Goal: Task Accomplishment & Management: Manage account settings

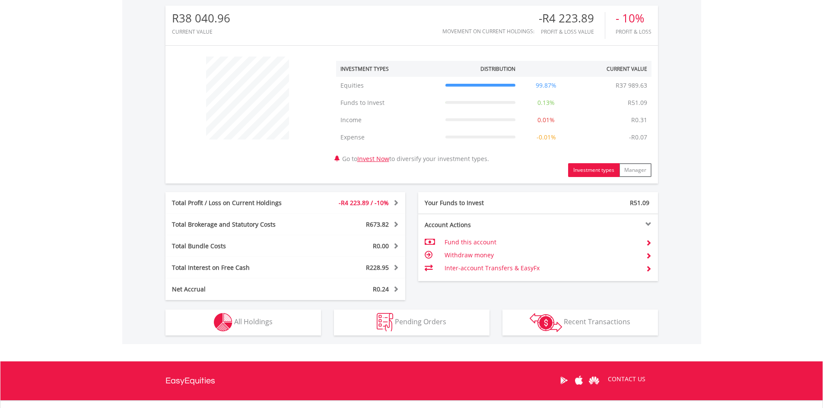
scroll to position [357, 0]
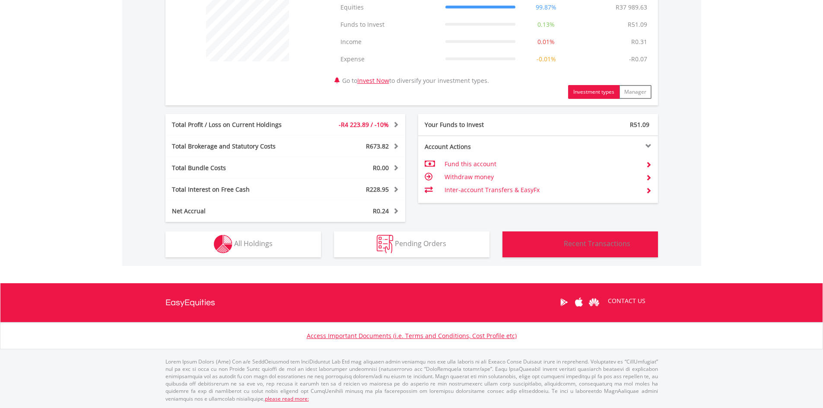
click at [558, 238] on img "button" at bounding box center [546, 244] width 32 height 19
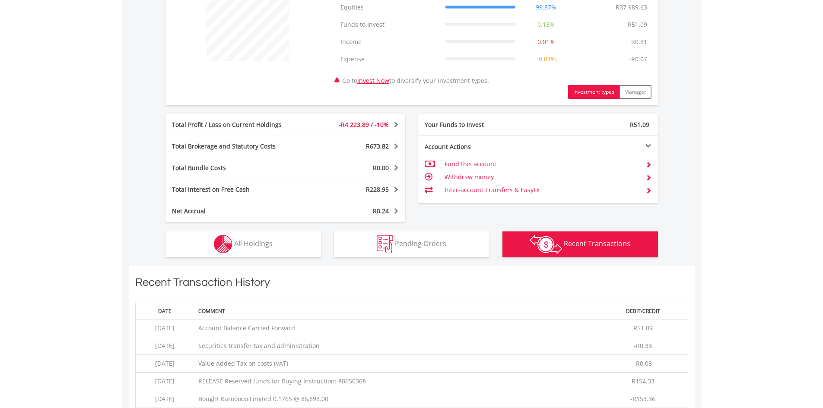
scroll to position [623, 0]
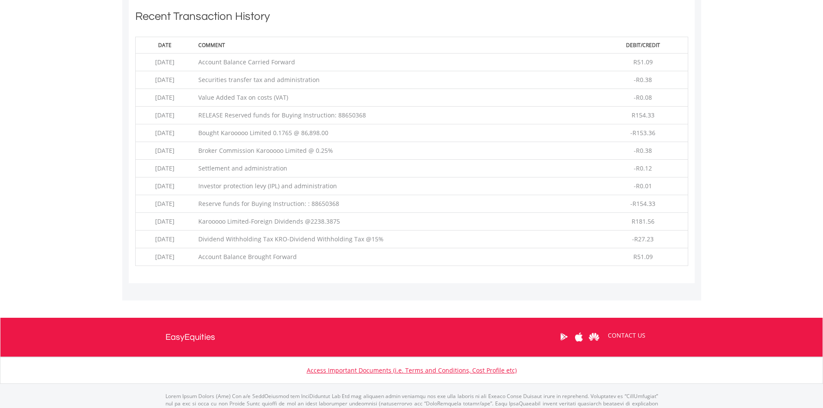
drag, startPoint x: 315, startPoint y: 115, endPoint x: 359, endPoint y: 117, distance: 44.1
click at [362, 113] on td "RELEASE Reserved funds for Buying Instruction: 88650368" at bounding box center [396, 116] width 404 height 18
drag, startPoint x: 317, startPoint y: 132, endPoint x: 481, endPoint y: 135, distance: 163.7
click at [411, 134] on td "Bought Karooooo Limited 0.1765 @ 86,898.00" at bounding box center [396, 133] width 404 height 18
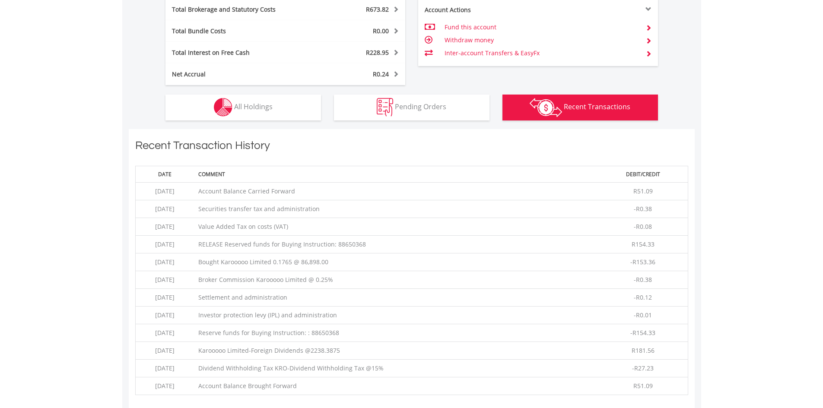
scroll to position [321, 0]
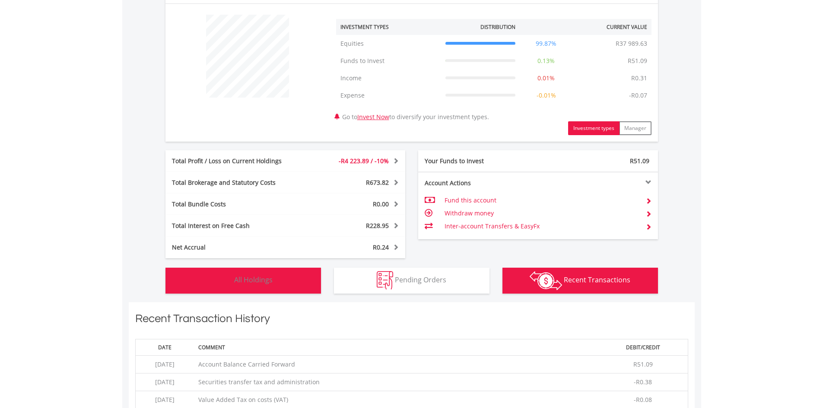
click at [220, 279] on img "button" at bounding box center [223, 280] width 19 height 19
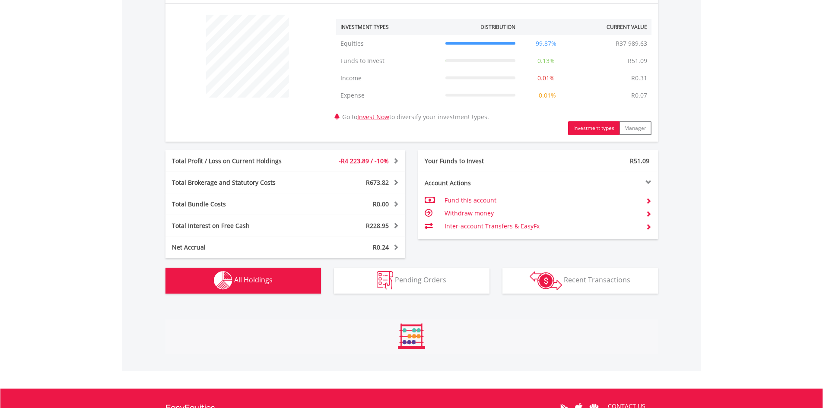
click at [113, 213] on body "My Investments Invest Now New Listings Sell My Recurring Investments Pending Or…" at bounding box center [411, 100] width 823 height 842
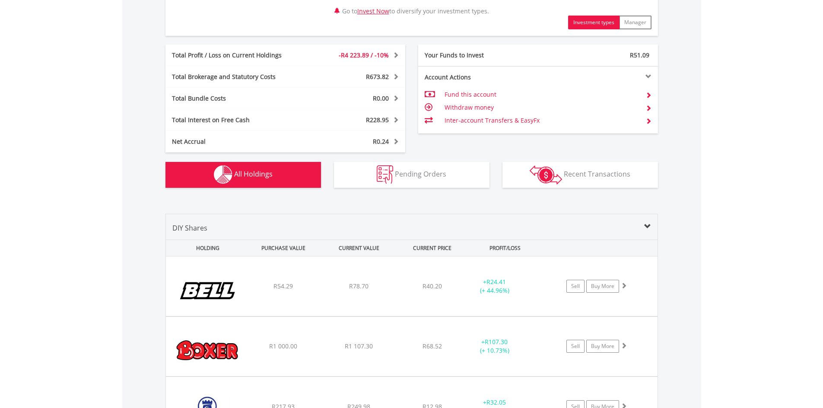
scroll to position [641, 0]
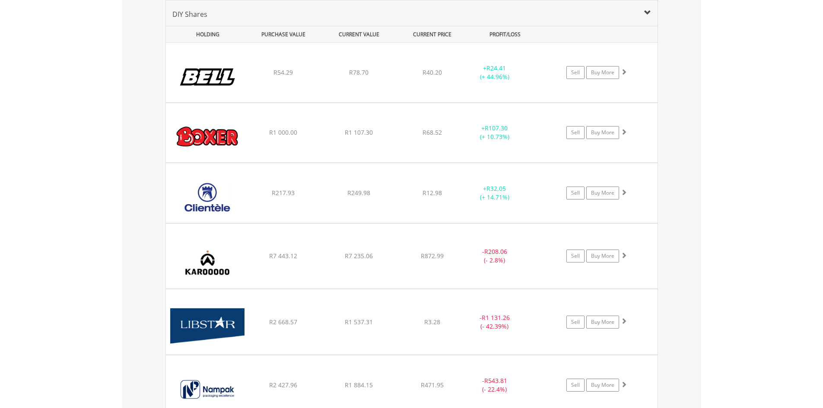
click at [723, 173] on body "My Investments Invest Now New Listings Sell My Recurring Investments Pending Or…" at bounding box center [411, 124] width 823 height 1530
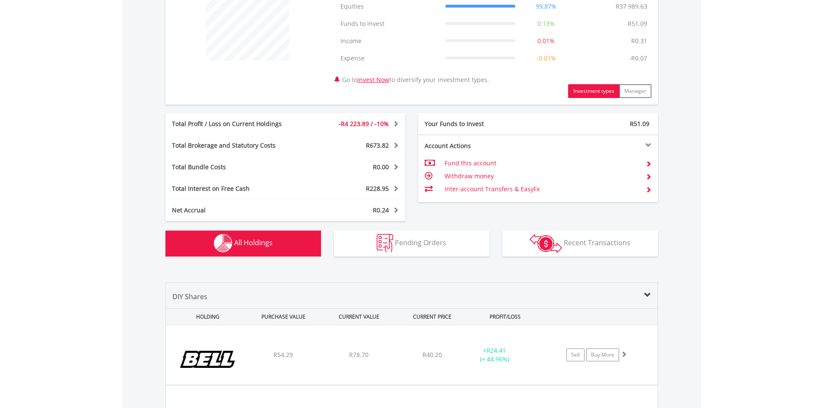
scroll to position [0, 0]
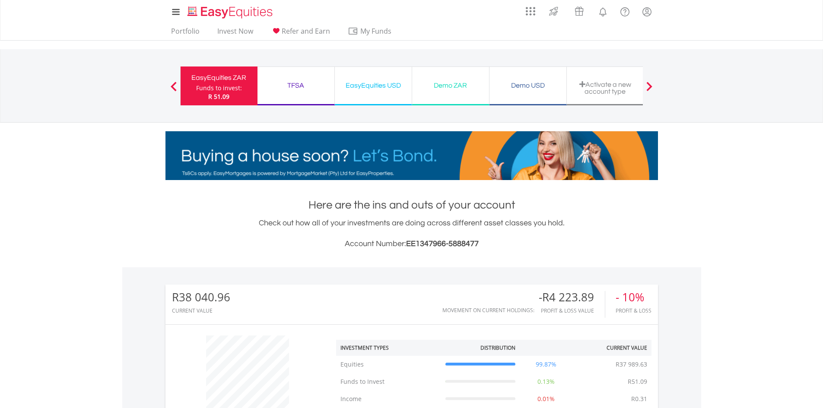
drag, startPoint x: 720, startPoint y: 58, endPoint x: 711, endPoint y: 29, distance: 30.2
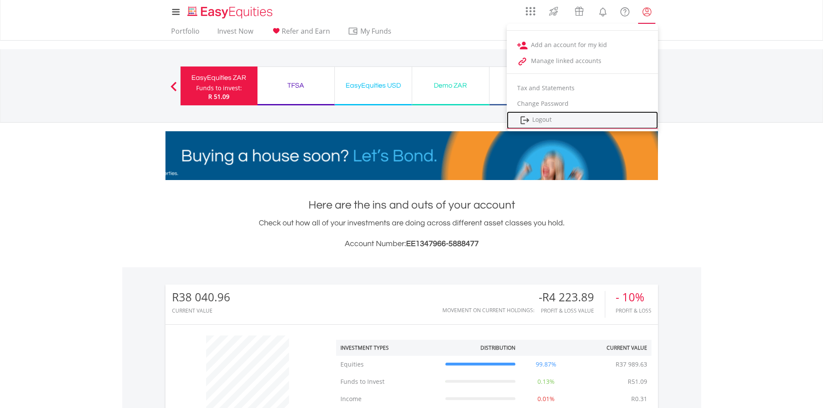
click at [553, 119] on link "Logout" at bounding box center [582, 120] width 151 height 18
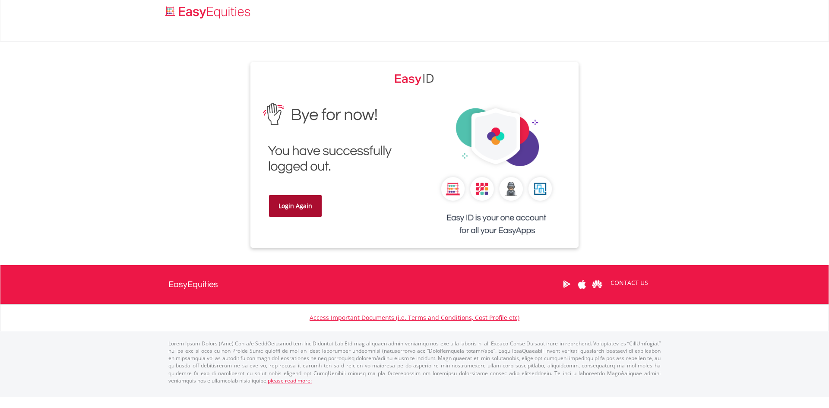
click at [274, 205] on link "Login Again" at bounding box center [295, 206] width 53 height 22
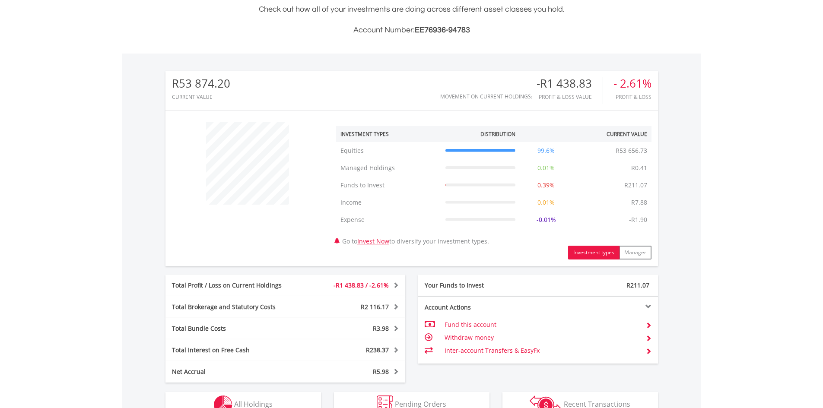
scroll to position [270, 0]
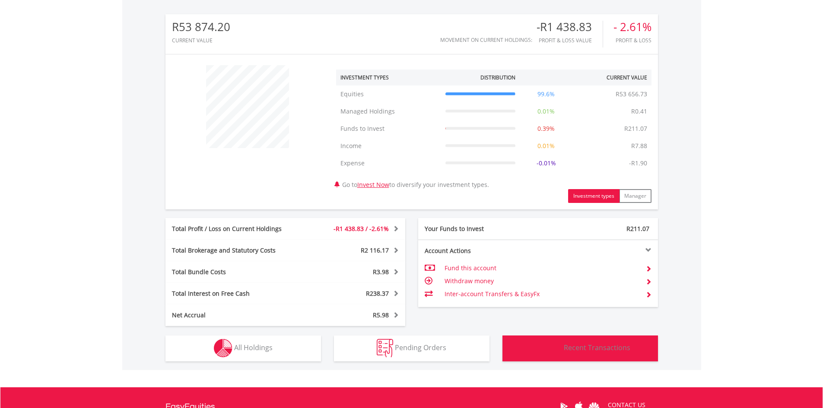
click at [573, 355] on button "Transactions Recent Transactions" at bounding box center [580, 349] width 156 height 26
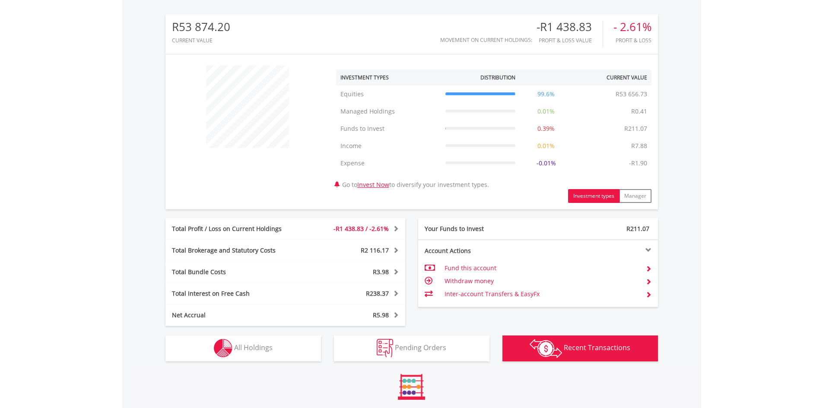
scroll to position [533, 0]
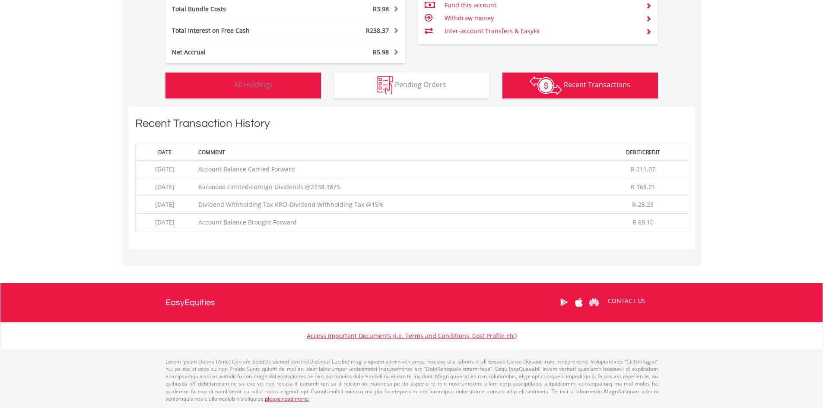
click at [233, 86] on button "Holdings All Holdings" at bounding box center [243, 86] width 156 height 26
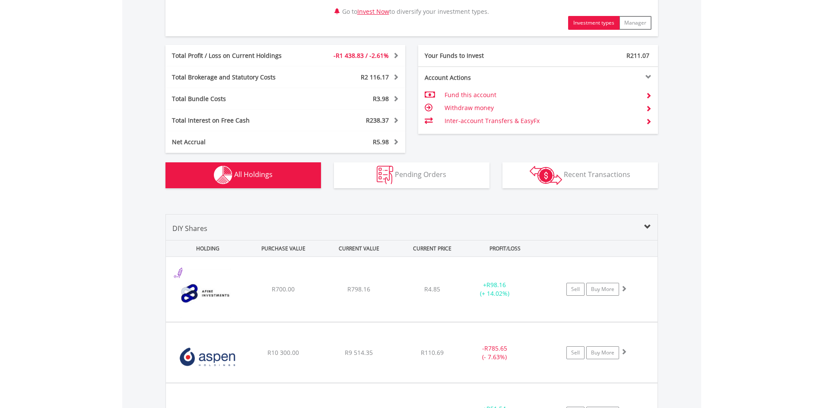
scroll to position [658, 0]
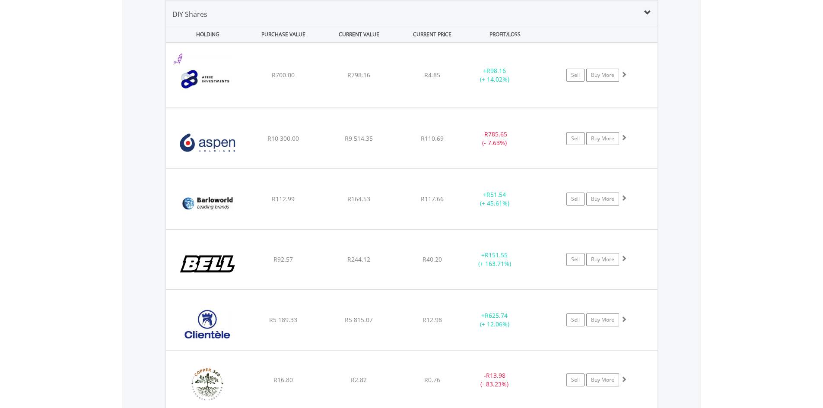
click at [105, 131] on body "My Investments Invest Now New Listings Sell My Recurring Investments Pending Or…" at bounding box center [411, 282] width 823 height 1881
click at [743, 299] on body "My Investments Invest Now New Listings Sell My Recurring Investments Pending Or…" at bounding box center [411, 282] width 823 height 1881
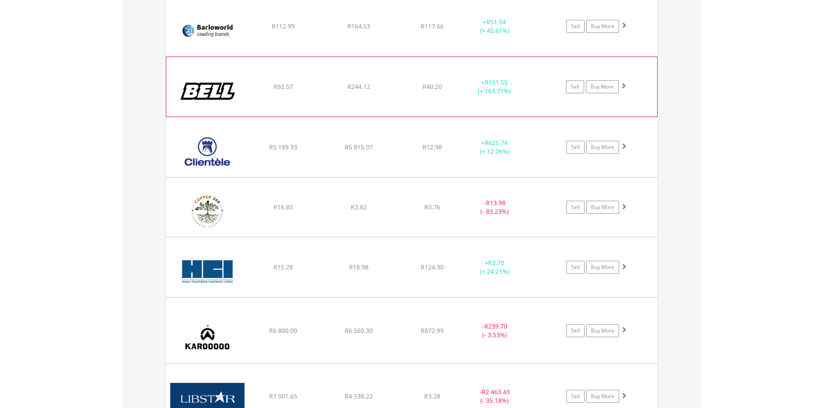
scroll to position [917, 0]
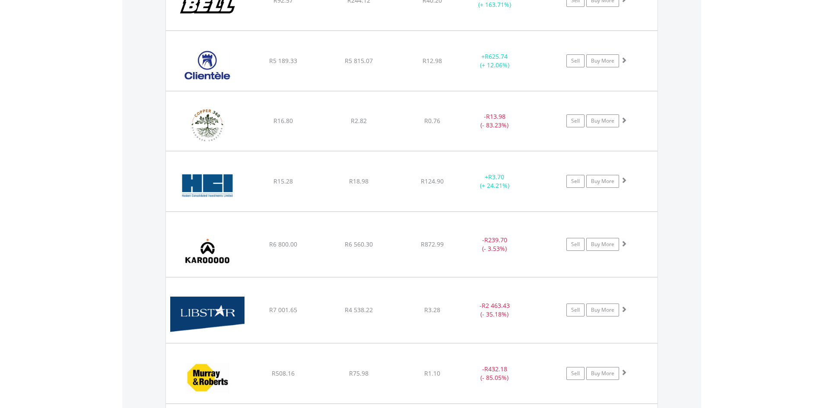
click at [737, 205] on body "My Investments Invest Now New Listings Sell My Recurring Investments Pending Or…" at bounding box center [411, 23] width 823 height 1881
click at [707, 214] on body "My Investments Invest Now New Listings Sell My Recurring Investments Pending Or…" at bounding box center [411, 23] width 823 height 1881
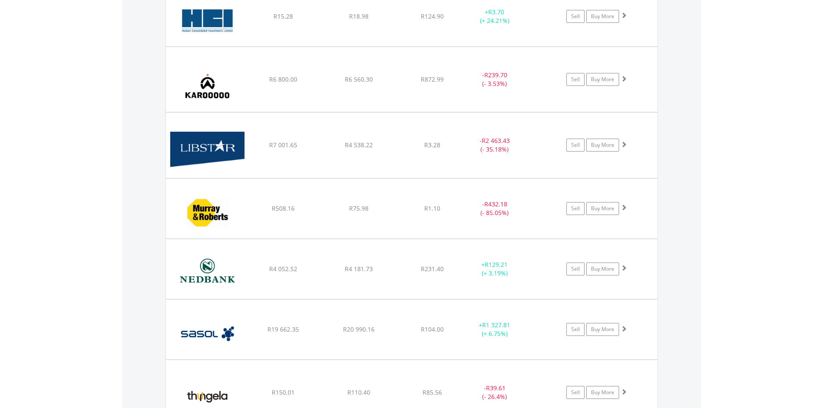
scroll to position [1090, 0]
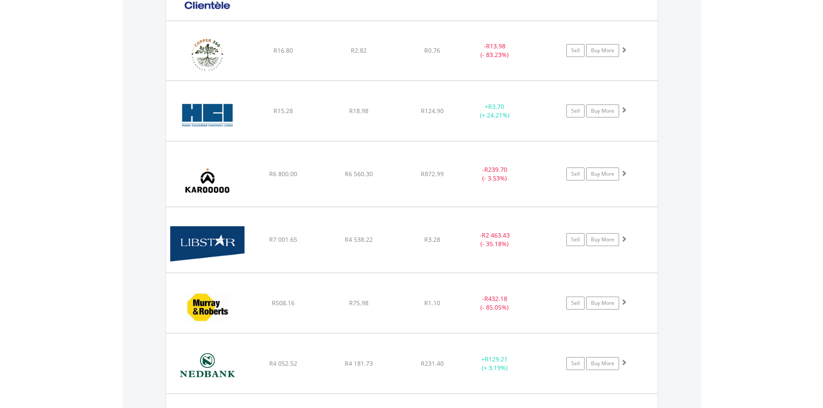
scroll to position [0, 0]
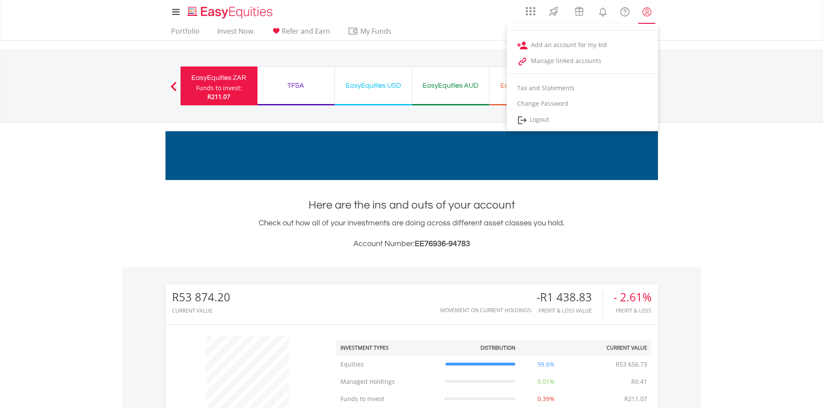
drag, startPoint x: 721, startPoint y: 309, endPoint x: 652, endPoint y: 9, distance: 307.5
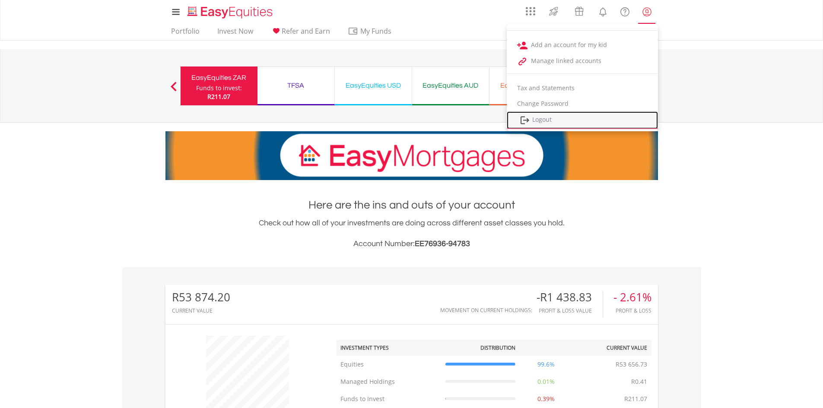
click at [526, 122] on img at bounding box center [525, 120] width 10 height 11
